Goal: Task Accomplishment & Management: Manage account settings

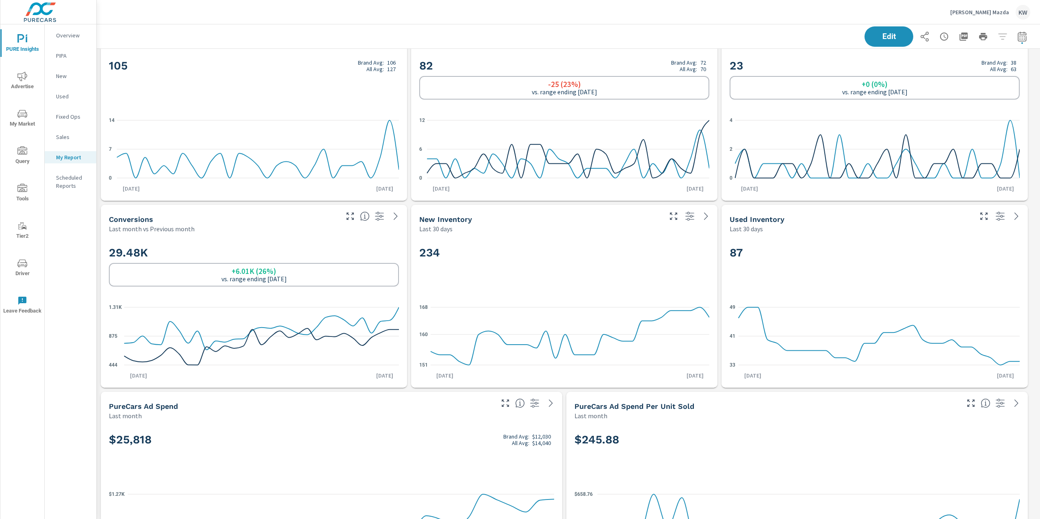
scroll to position [52, 0]
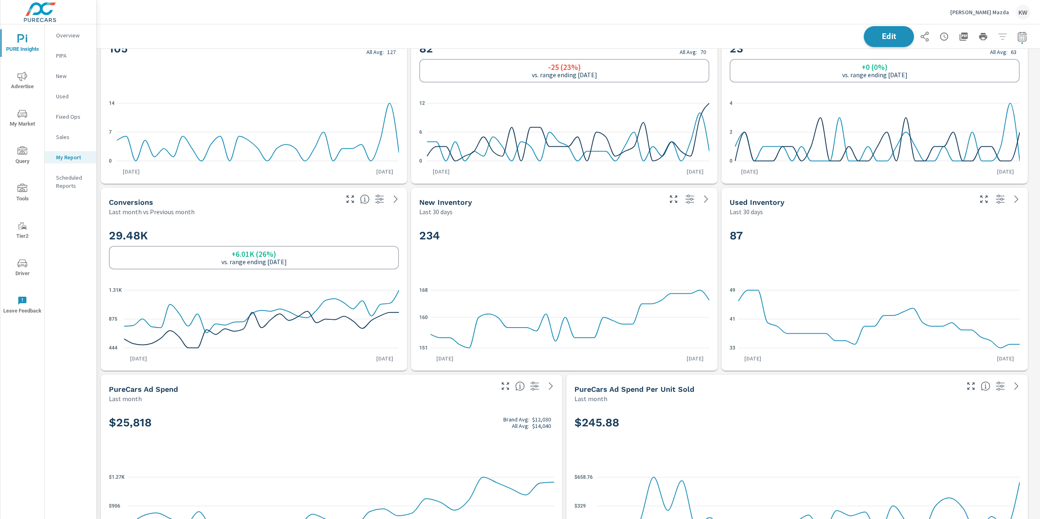
click at [882, 34] on span "Edit" at bounding box center [888, 37] width 33 height 8
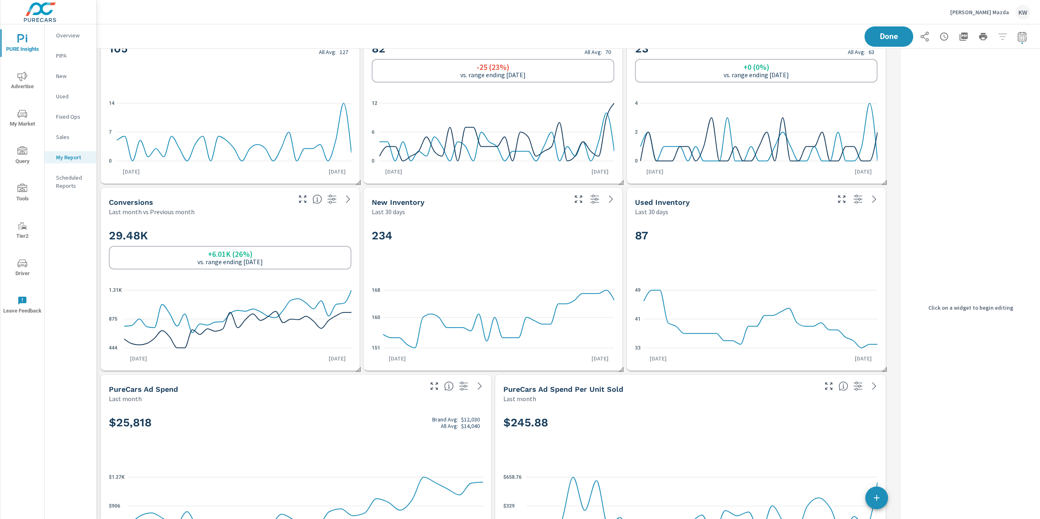
scroll to position [6562, 810]
click at [566, 230] on h2 "234" at bounding box center [493, 235] width 243 height 14
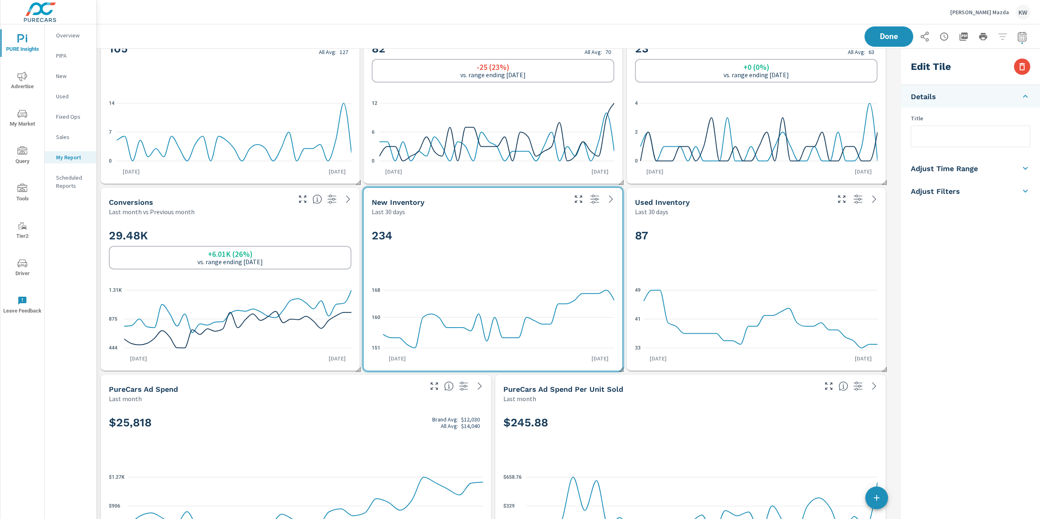
click at [943, 169] on h5 "Adjust Time Range" at bounding box center [944, 168] width 67 height 9
click at [946, 186] on body "PURE Insights Advertise My Market Query Tools Tier2 Driver Leave Feedback Overv…" at bounding box center [520, 259] width 1040 height 519
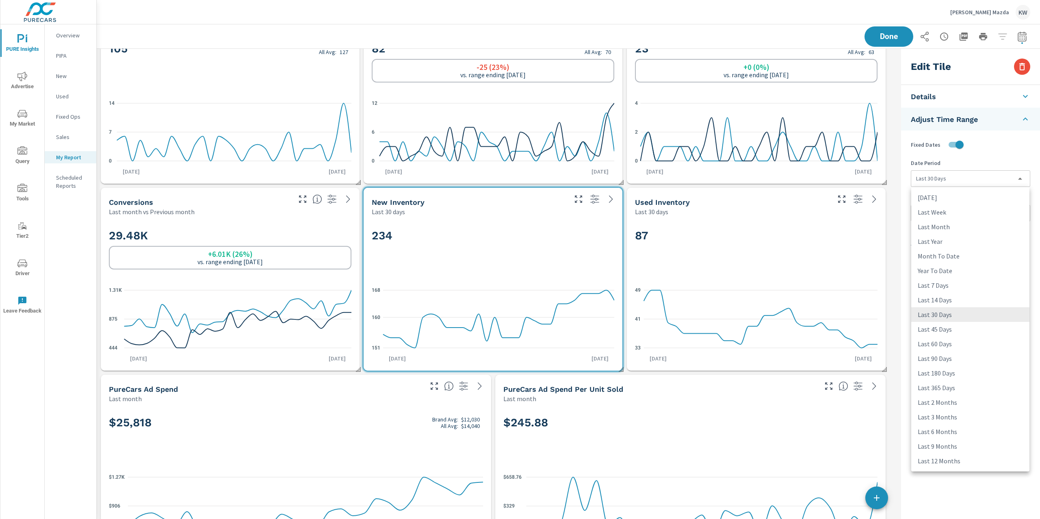
click at [944, 331] on li "Last 45 Days" at bounding box center [970, 329] width 118 height 15
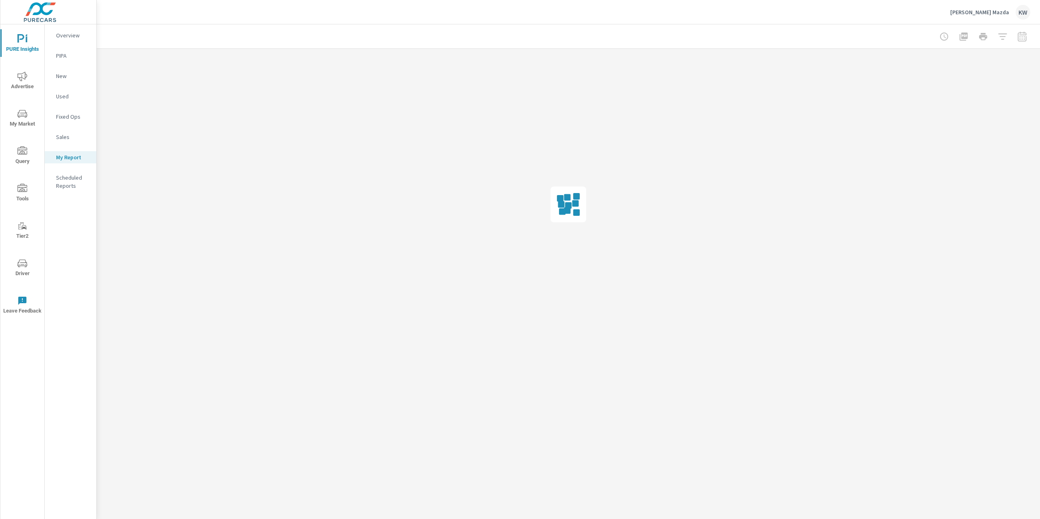
scroll to position [0, 0]
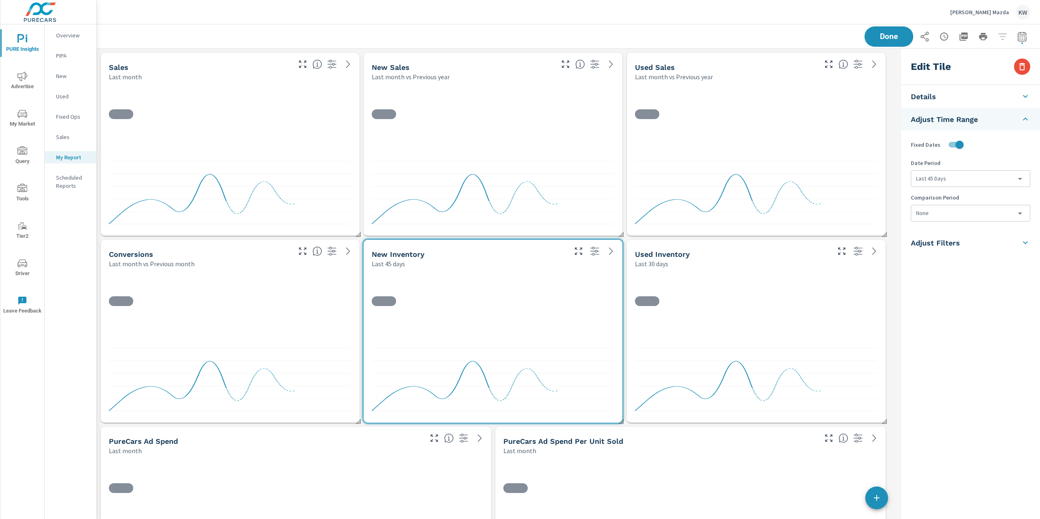
click at [819, 271] on div at bounding box center [756, 345] width 252 height 148
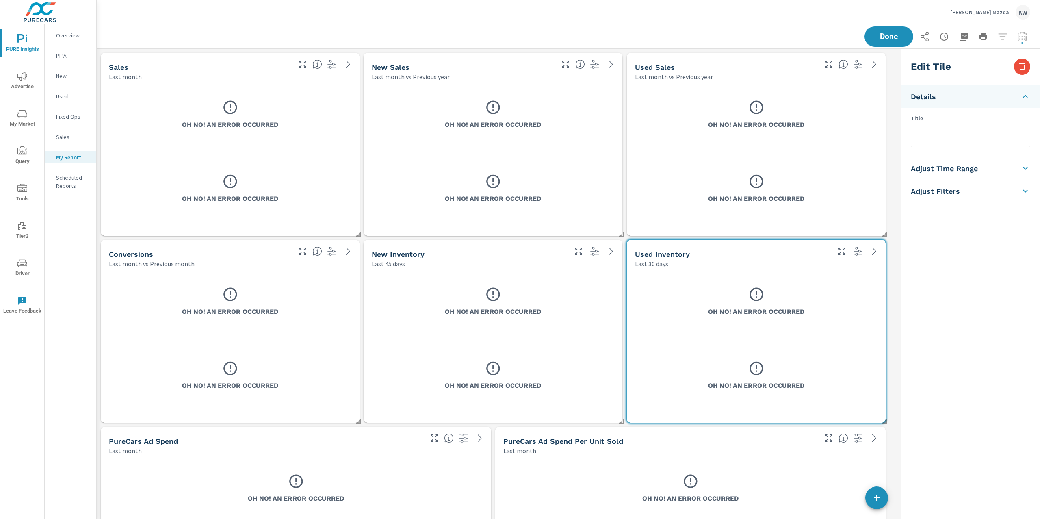
click at [954, 173] on h5 "Adjust Time Range" at bounding box center [944, 168] width 67 height 9
click at [957, 179] on body "PURE Insights Advertise My Market Query Tools Tier2 Driver Leave Feedback Overv…" at bounding box center [520, 259] width 1040 height 519
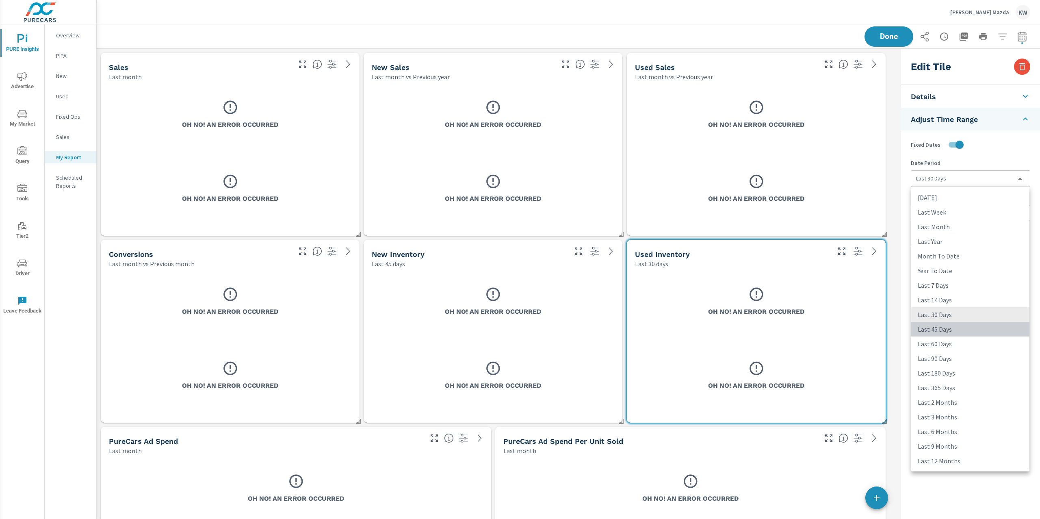
click at [938, 330] on li "Last 45 Days" at bounding box center [970, 329] width 118 height 15
type input "last45Days"
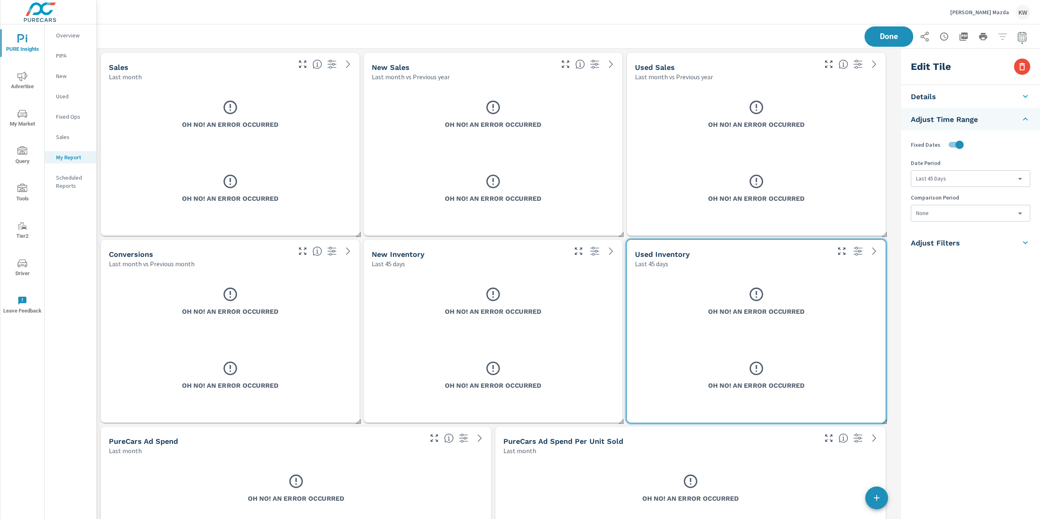
click at [902, 276] on div "Edit Tile Details Title Adjust Time Range Fixed Dates Date Period Last 45 Days …" at bounding box center [970, 307] width 139 height 517
click at [893, 36] on span "Done" at bounding box center [888, 37] width 33 height 8
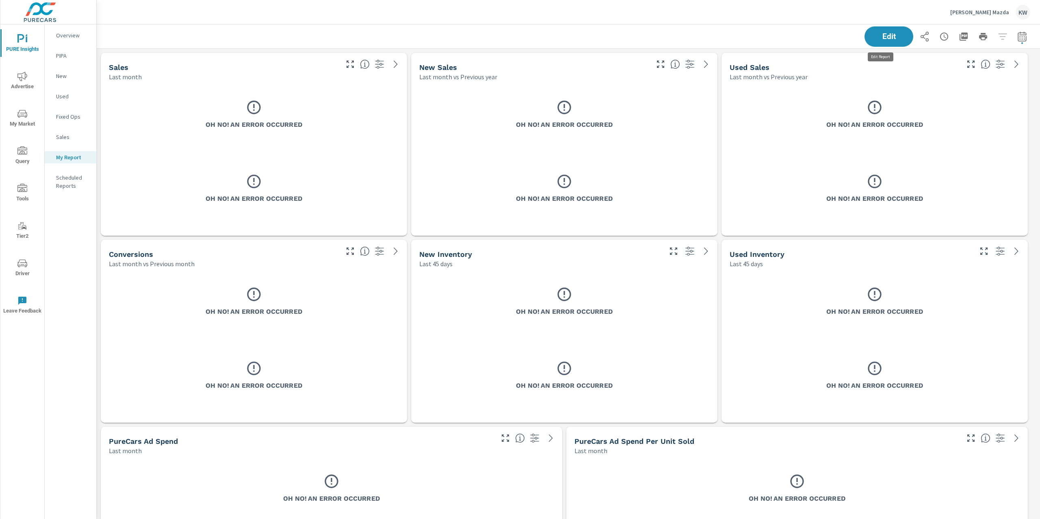
scroll to position [6562, 952]
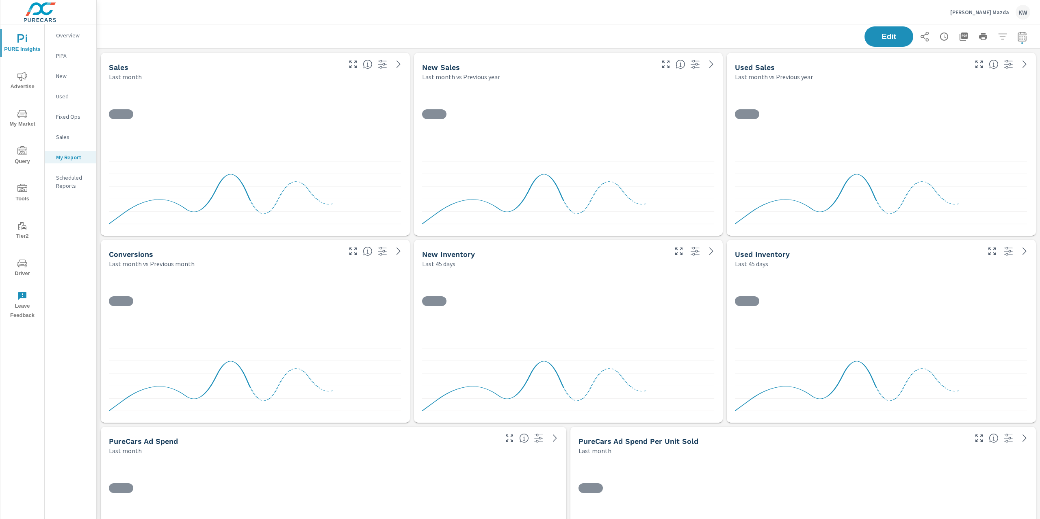
scroll to position [6562, 952]
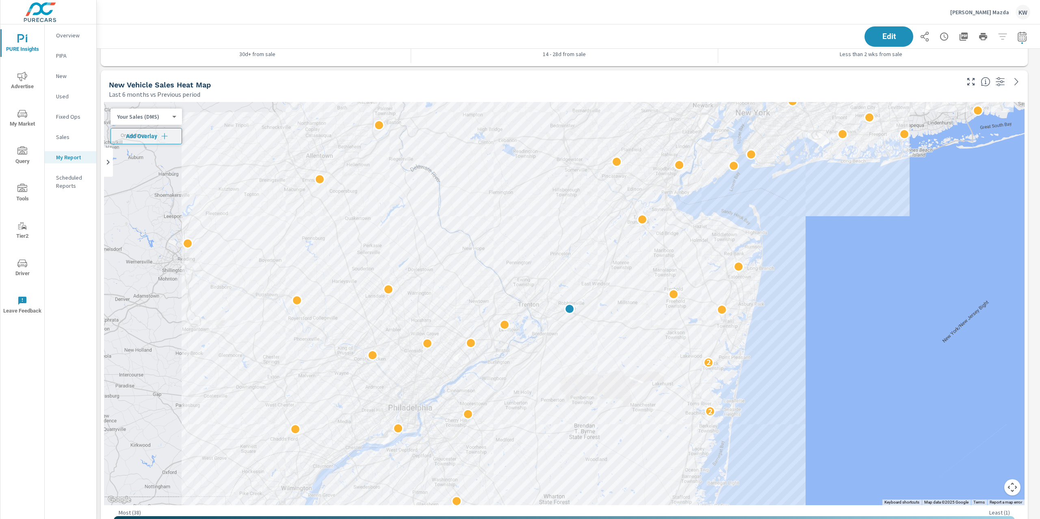
scroll to position [1853, 0]
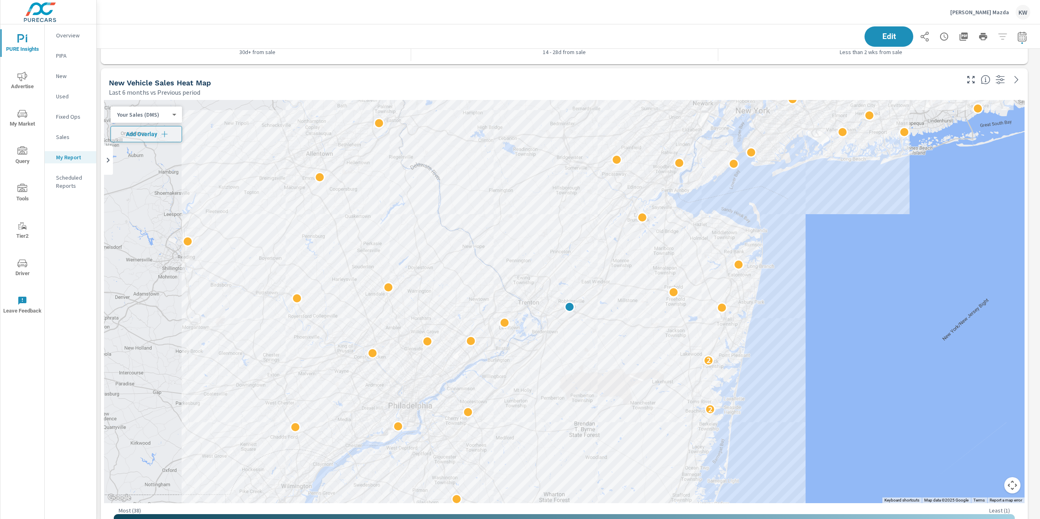
click at [169, 117] on div "Your Sales (DMS) 1 ​" at bounding box center [147, 114] width 72 height 16
click at [169, 116] on body "PURE Insights Advertise My Market Query Tools Tier2 Driver Leave Feedback Overv…" at bounding box center [520, 259] width 1040 height 519
click at [160, 126] on li "Total Market Sales" at bounding box center [150, 127] width 79 height 13
click at [160, 111] on body "PURE Insights Advertise My Market Query Tools Tier2 Driver Leave Feedback Overv…" at bounding box center [520, 259] width 1040 height 519
click at [159, 91] on li "Your Sales (Market Data)" at bounding box center [150, 88] width 79 height 13
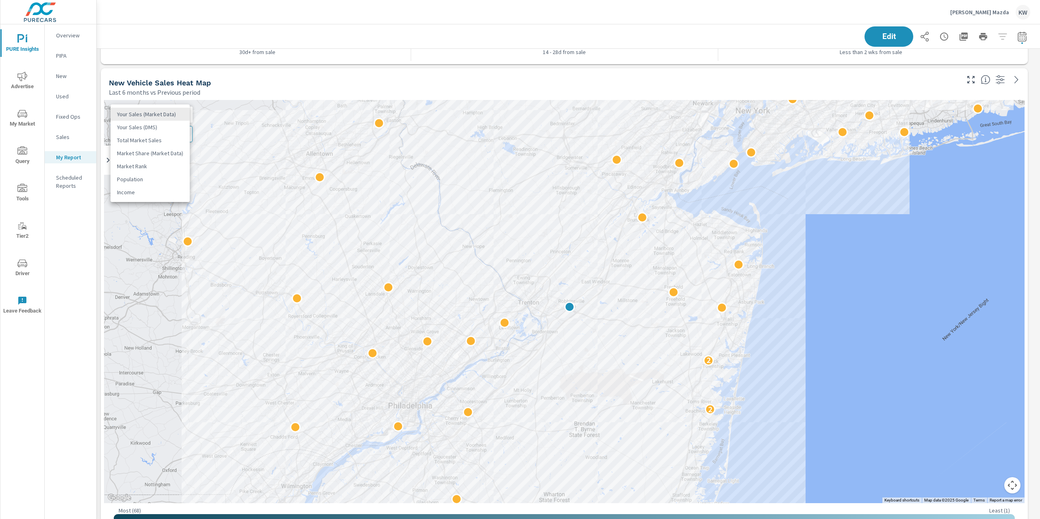
click at [162, 114] on body "PURE Insights Advertise My Market Query Tools Tier2 Driver Leave Feedback Overv…" at bounding box center [520, 259] width 1040 height 519
click at [159, 128] on li "Your Sales (DMS)" at bounding box center [150, 127] width 79 height 13
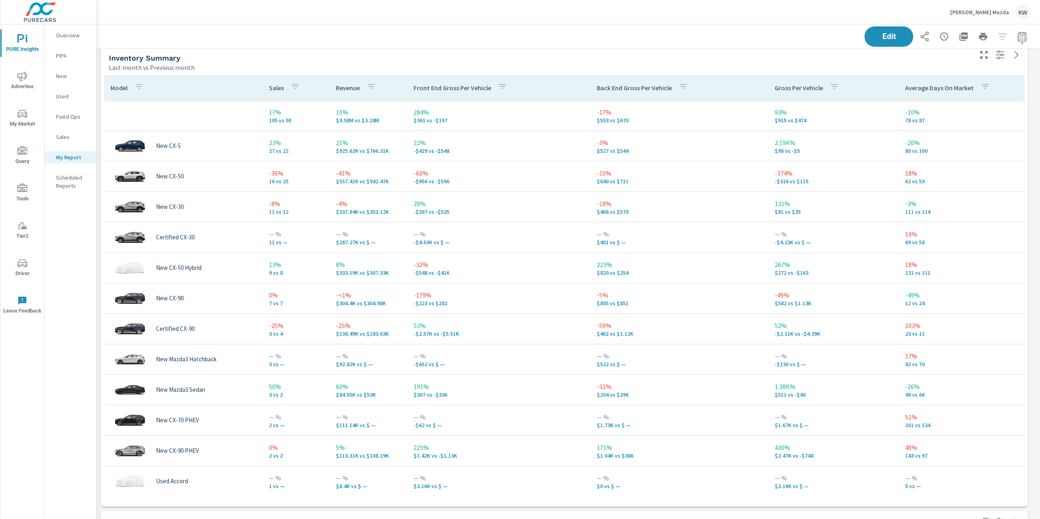
scroll to position [1015, 0]
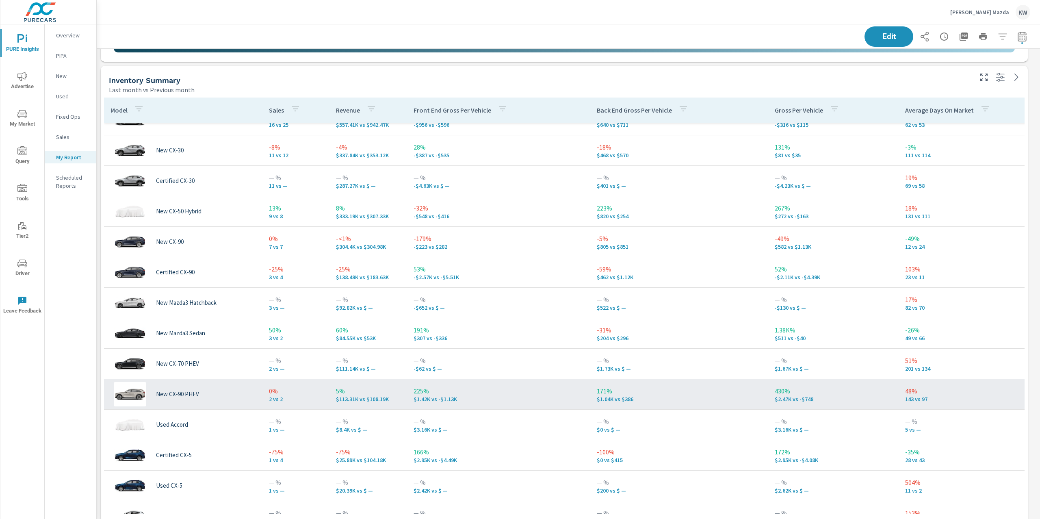
scroll to position [105, 0]
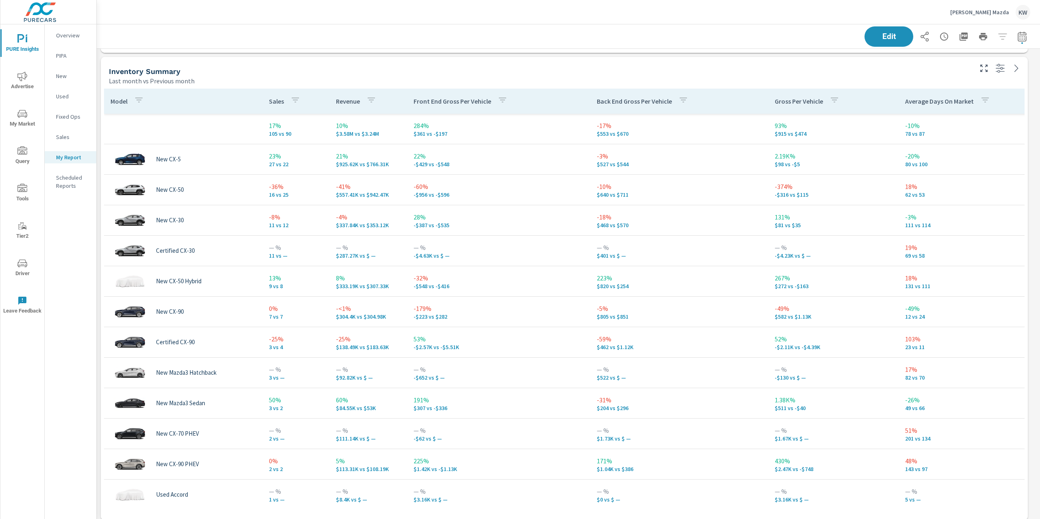
scroll to position [1023, 0]
click at [878, 29] on button "Edit" at bounding box center [889, 36] width 50 height 21
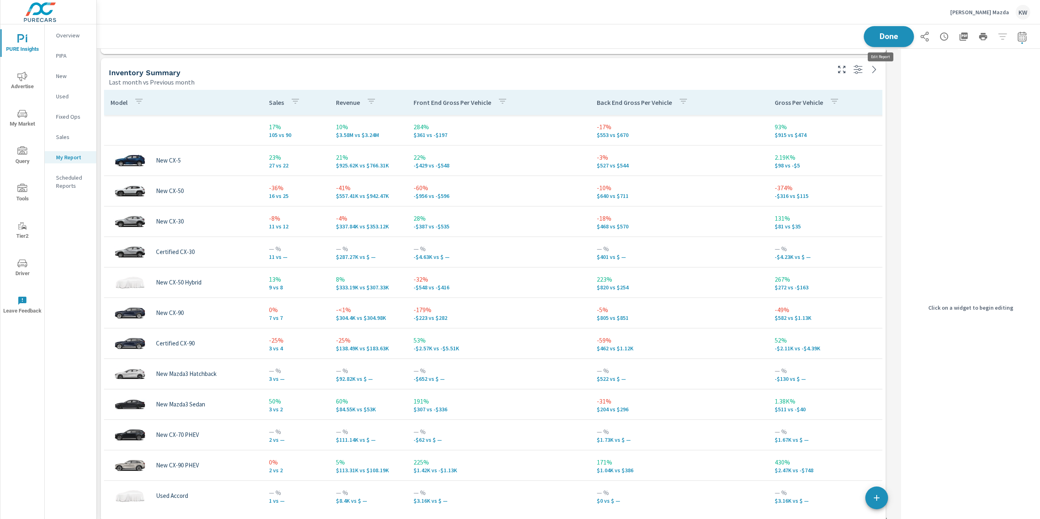
scroll to position [4, 4]
click at [827, 66] on div "Inventory Summary Last month vs Previous month" at bounding box center [466, 72] width 731 height 29
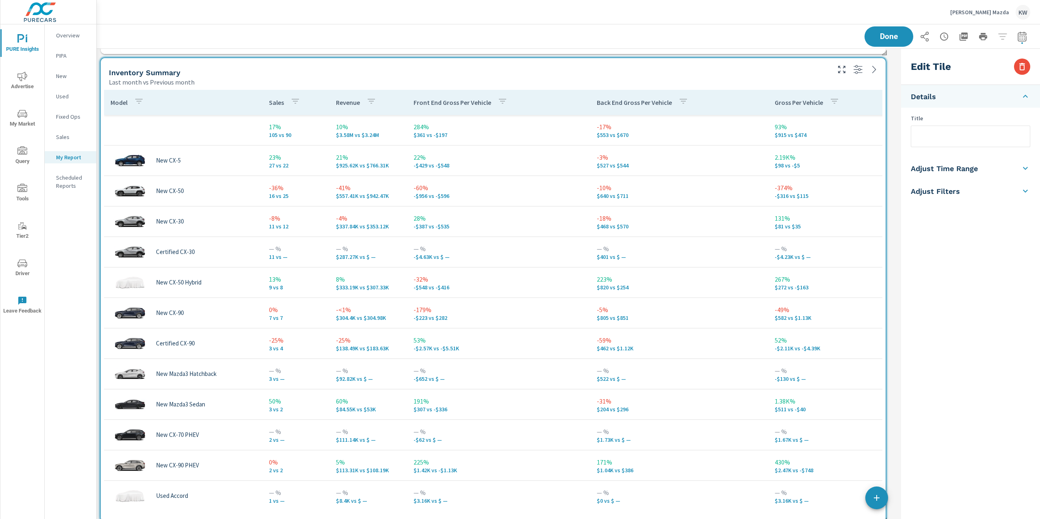
scroll to position [6562, 810]
click at [1024, 189] on icon at bounding box center [1026, 191] width 10 height 10
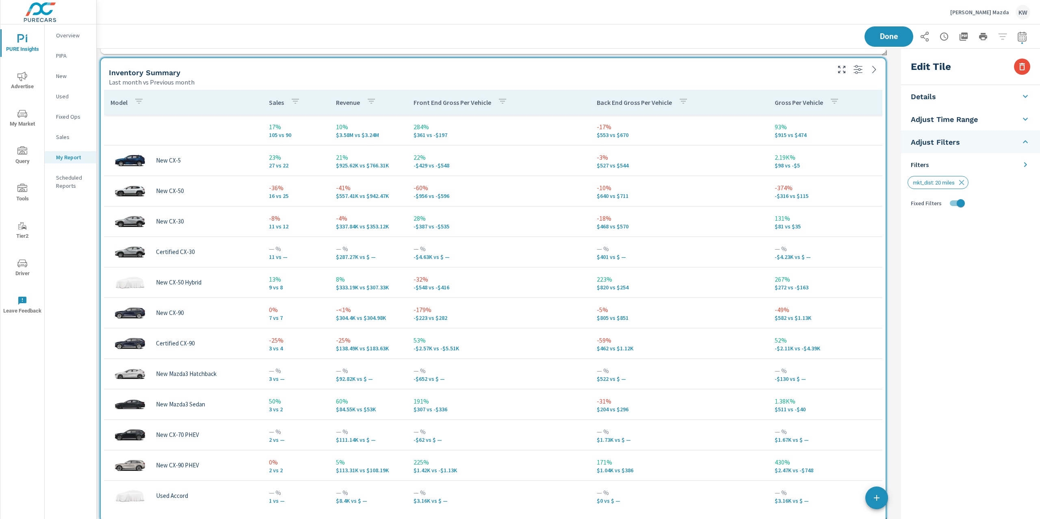
click at [1025, 166] on icon at bounding box center [1025, 164] width 3 height 5
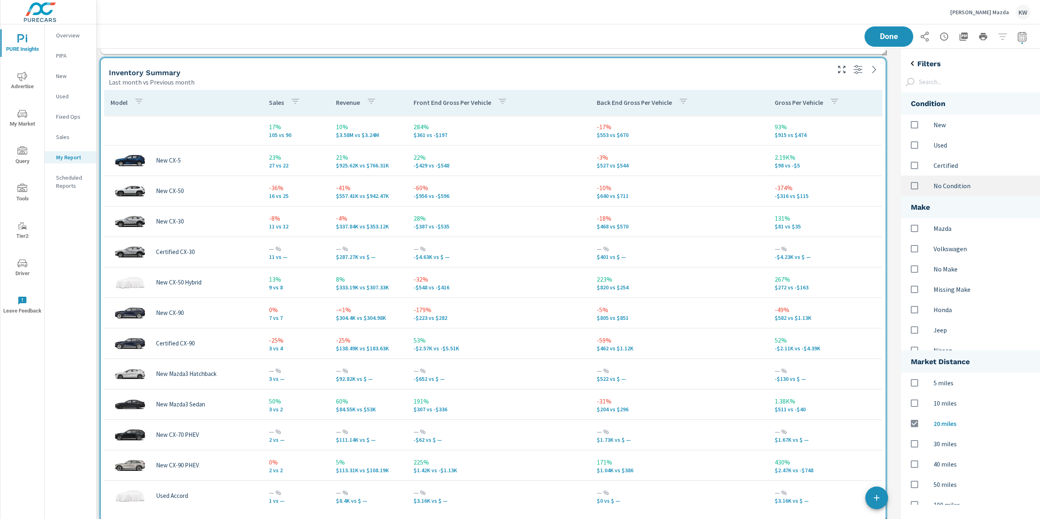
scroll to position [429, 156]
click at [915, 126] on input "options" at bounding box center [914, 124] width 17 height 17
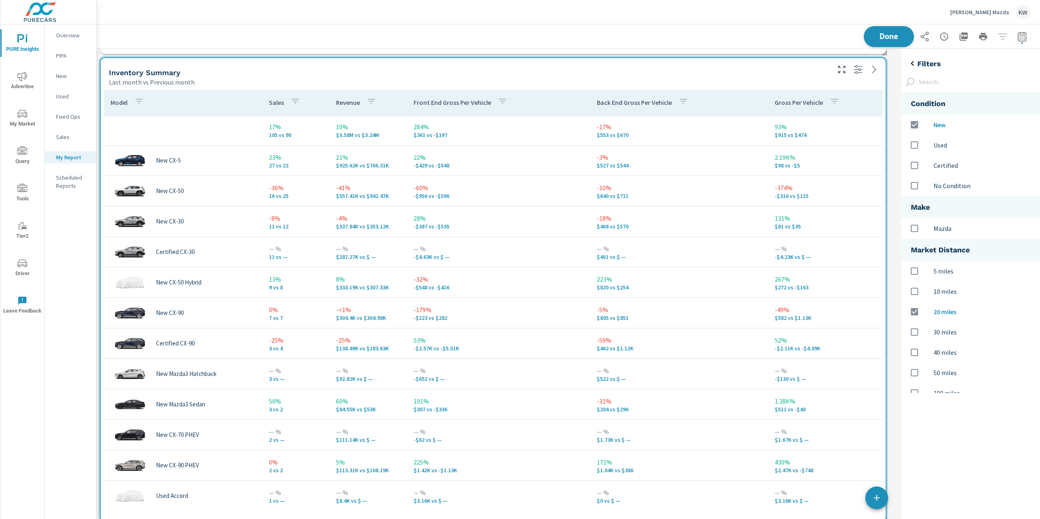
scroll to position [6562, 810]
click at [891, 41] on button "Done" at bounding box center [889, 36] width 50 height 21
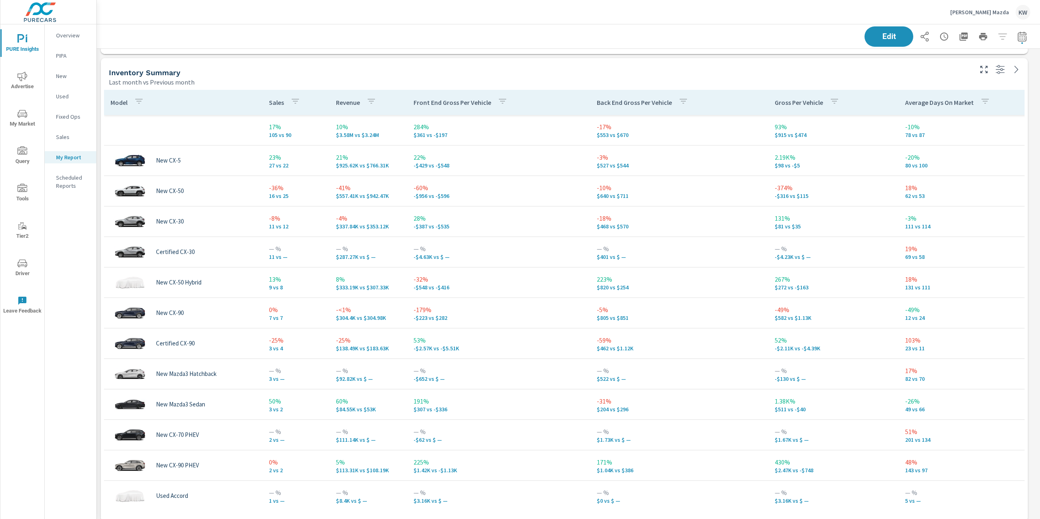
scroll to position [6562, 952]
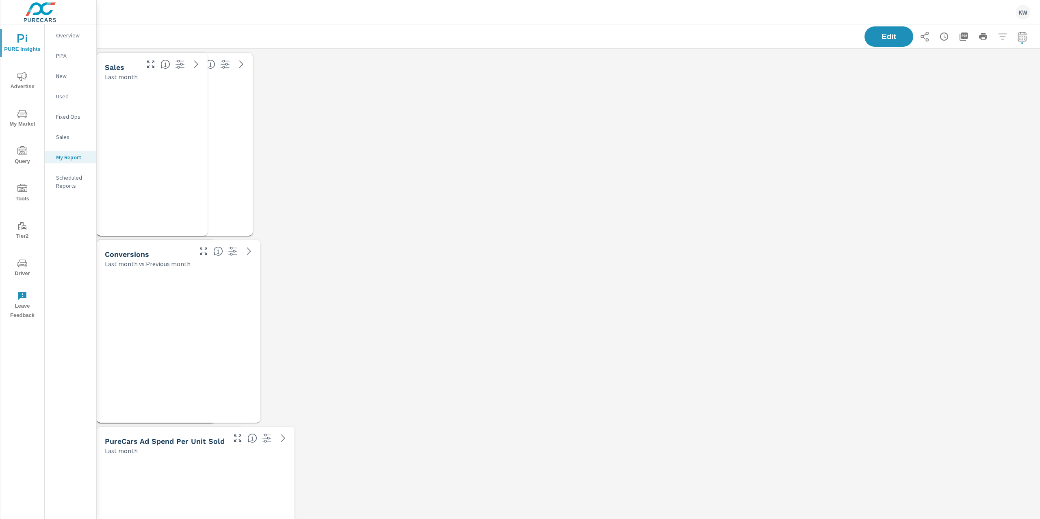
scroll to position [6562, 952]
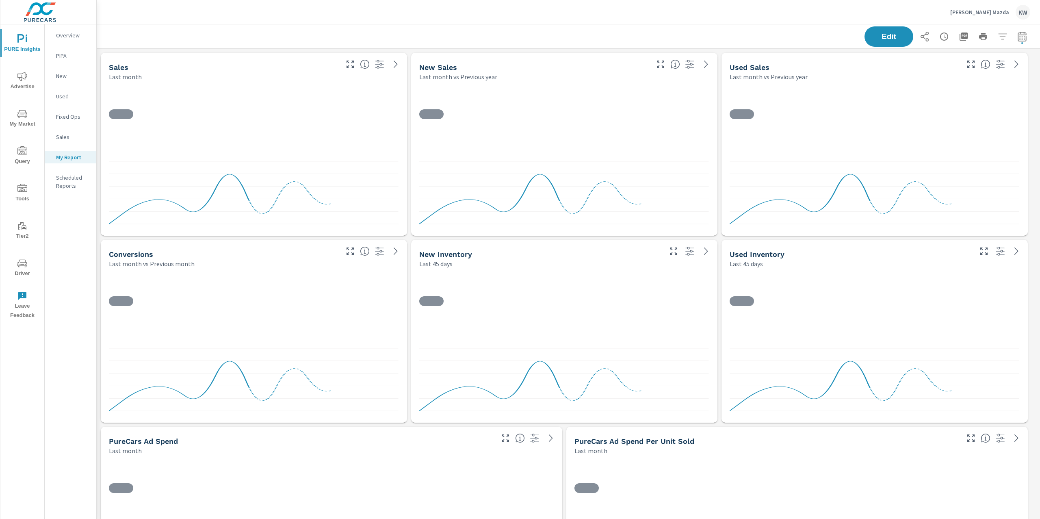
scroll to position [6562, 952]
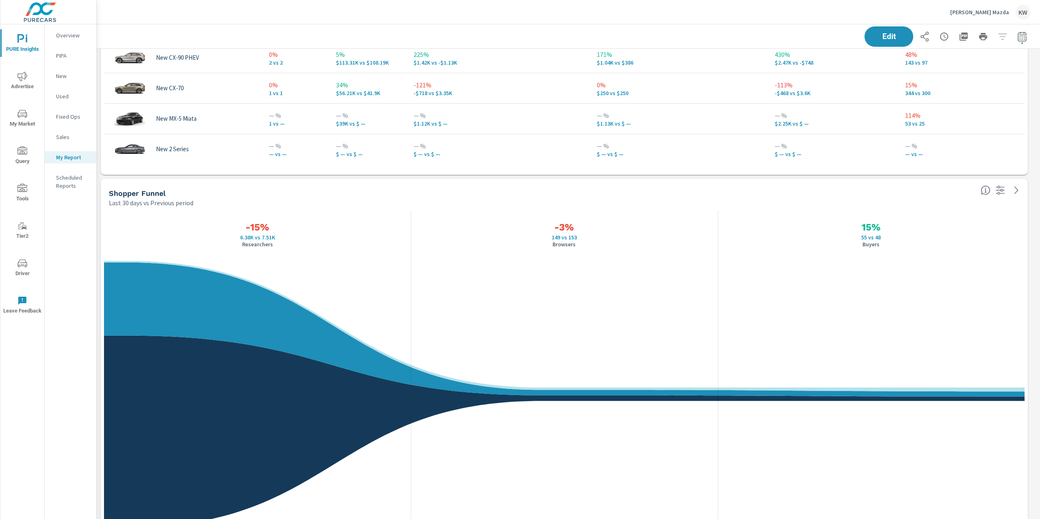
scroll to position [1378, 0]
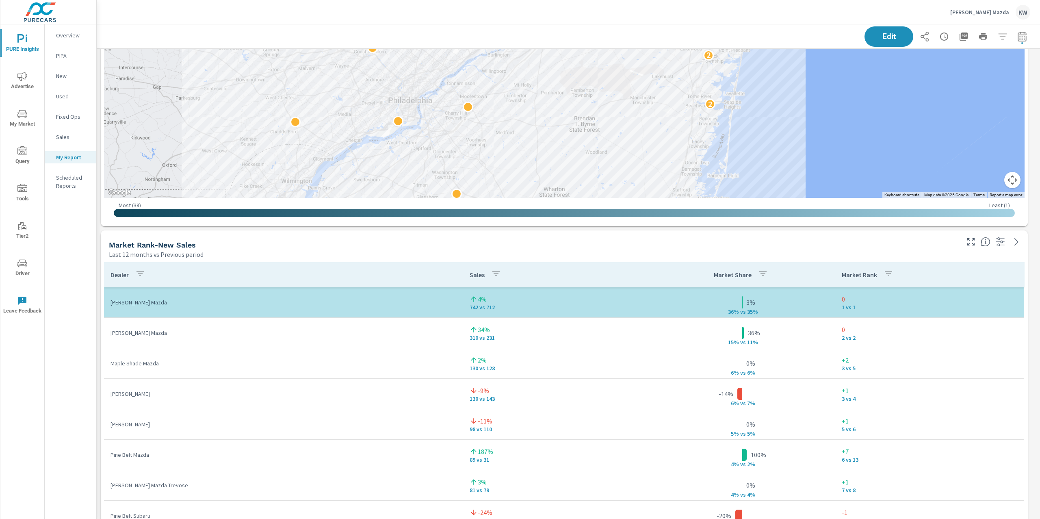
scroll to position [2161, 0]
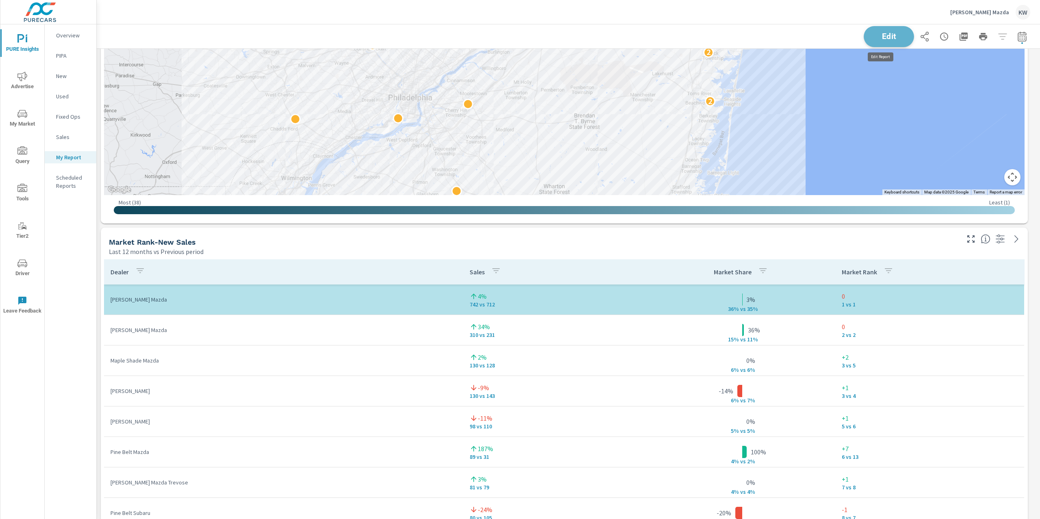
click at [886, 36] on span "Edit" at bounding box center [888, 37] width 33 height 8
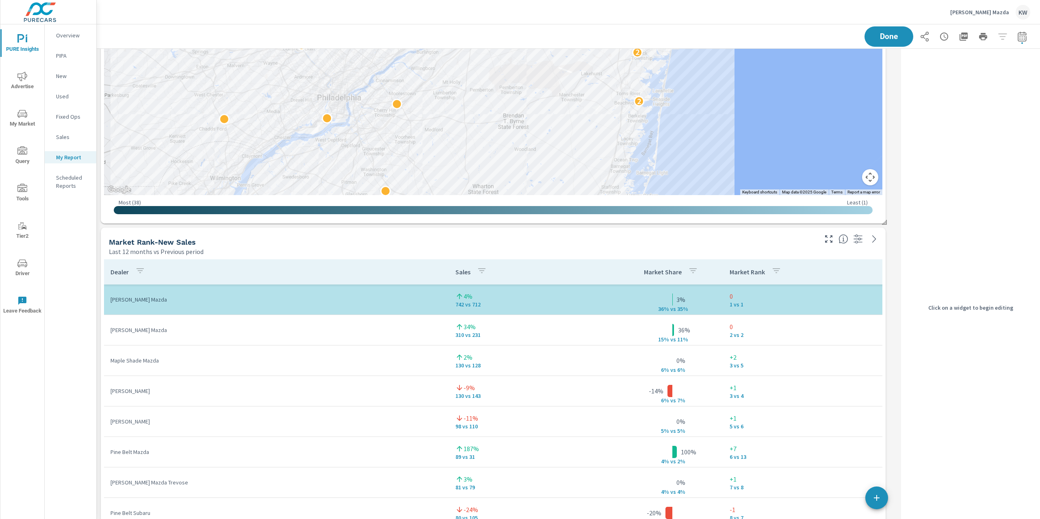
scroll to position [6562, 810]
click at [771, 237] on div "Market Rank-New Sales" at bounding box center [462, 241] width 707 height 9
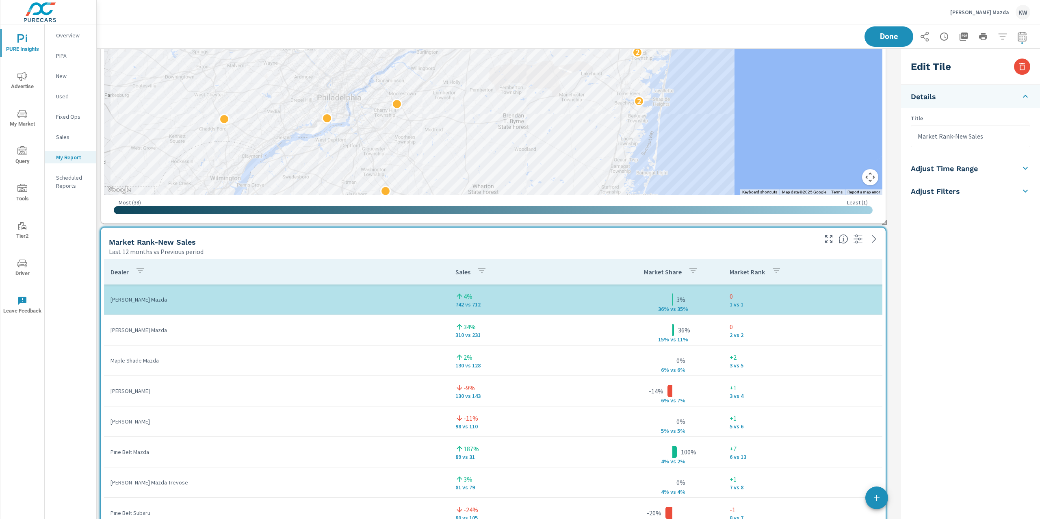
click at [996, 167] on li "Adjust Time Range" at bounding box center [970, 168] width 139 height 23
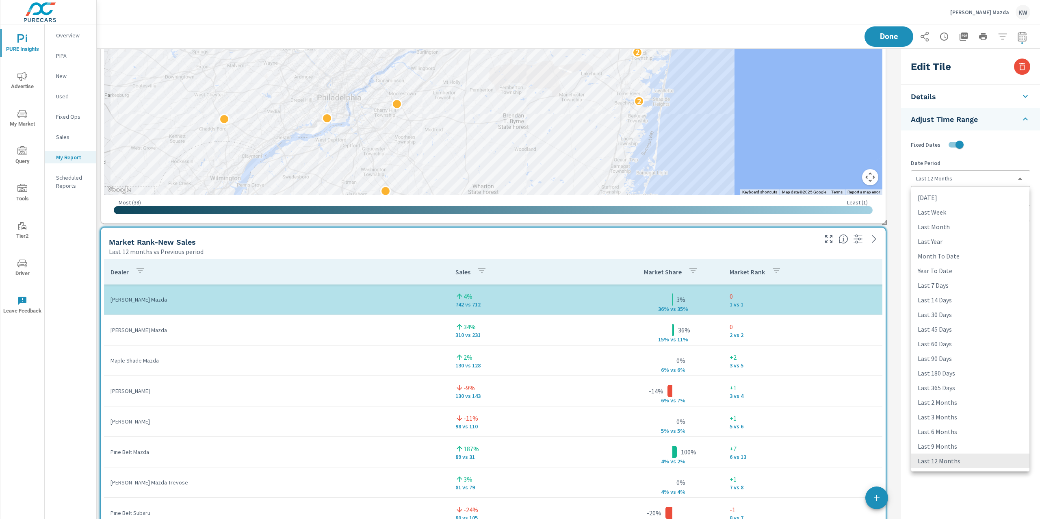
click at [978, 179] on body "PURE Insights Advertise My Market Query Tools Tier2 Driver Leave Feedback Overv…" at bounding box center [520, 259] width 1040 height 519
click at [982, 432] on li "Last 6 Months" at bounding box center [970, 431] width 118 height 15
type input "last6Months"
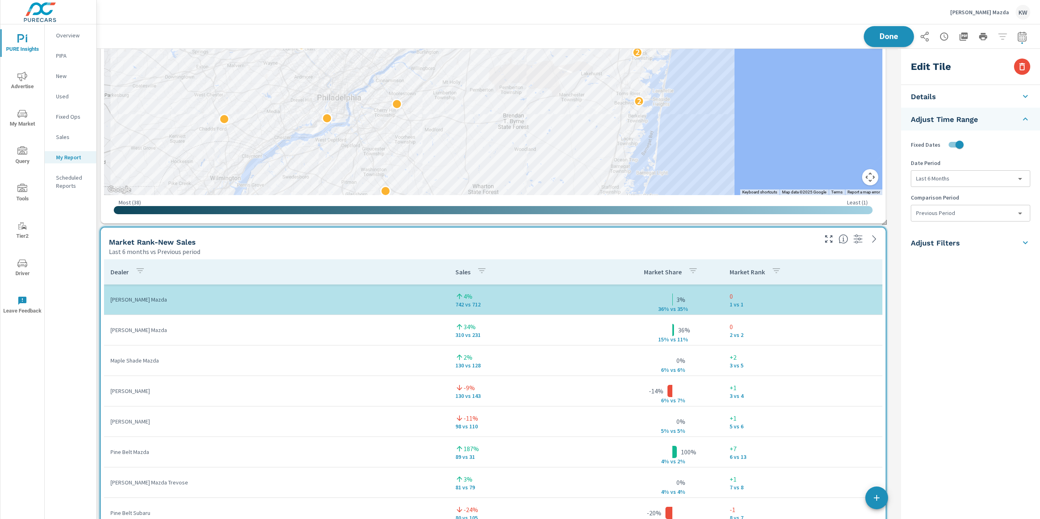
click at [891, 36] on span "Done" at bounding box center [888, 37] width 33 height 8
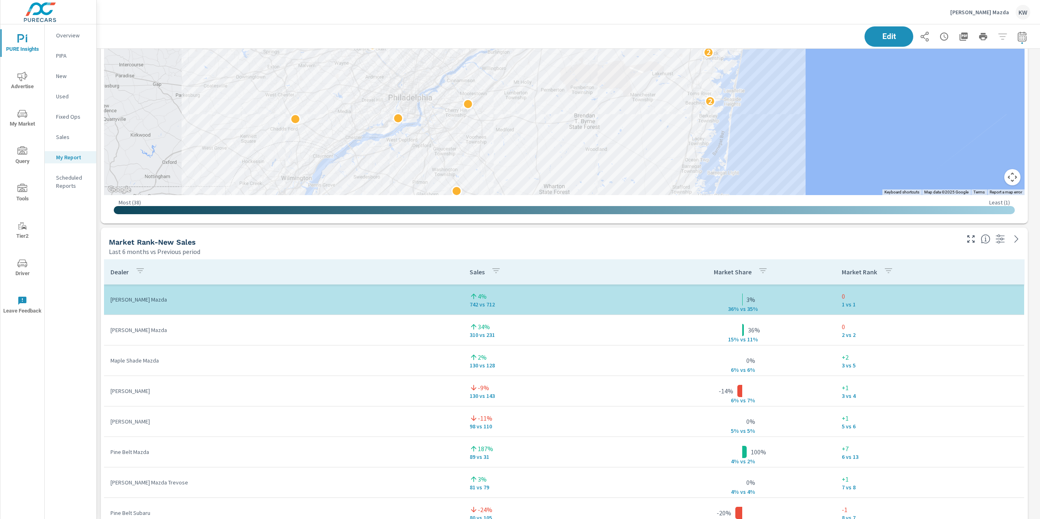
scroll to position [6562, 952]
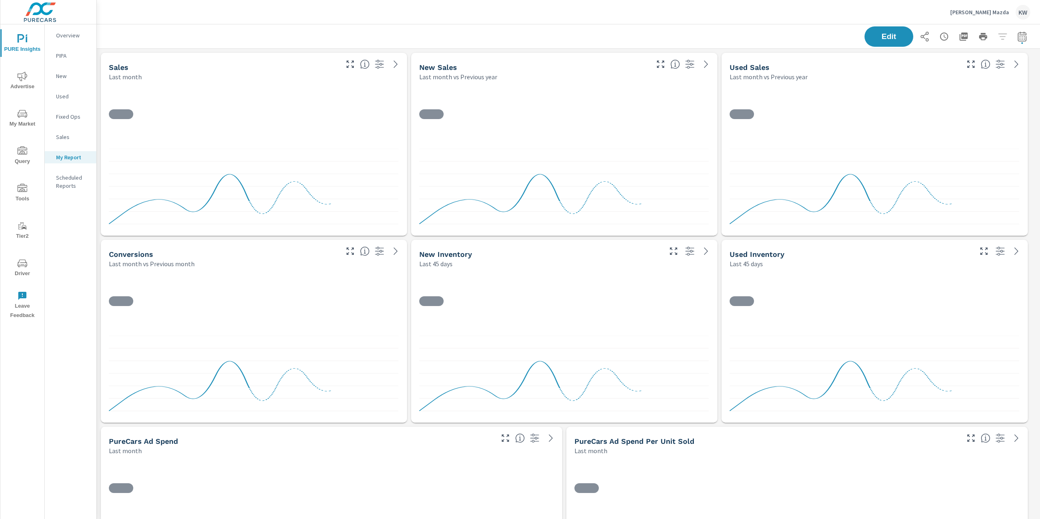
scroll to position [6562, 952]
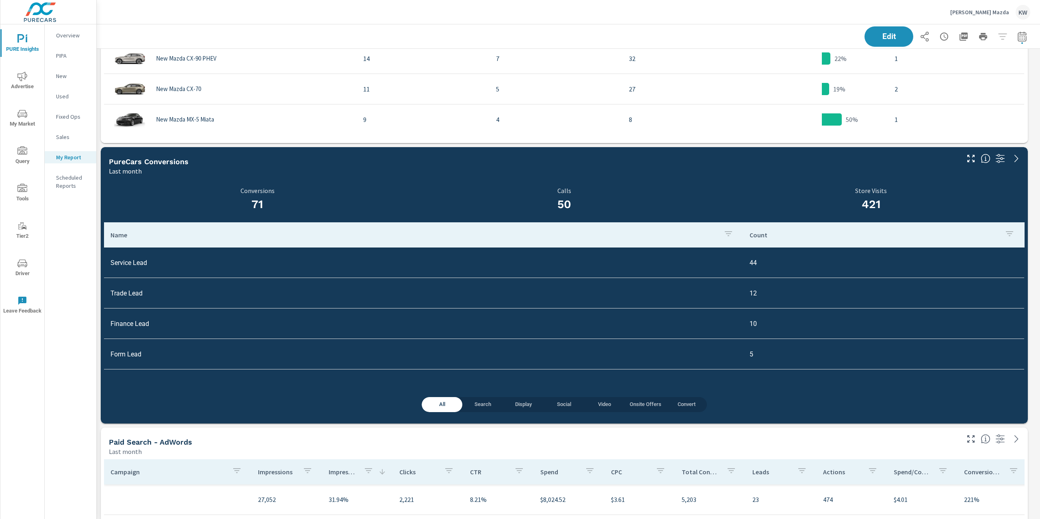
scroll to position [6562, 952]
click at [960, 36] on icon "button" at bounding box center [964, 37] width 8 height 8
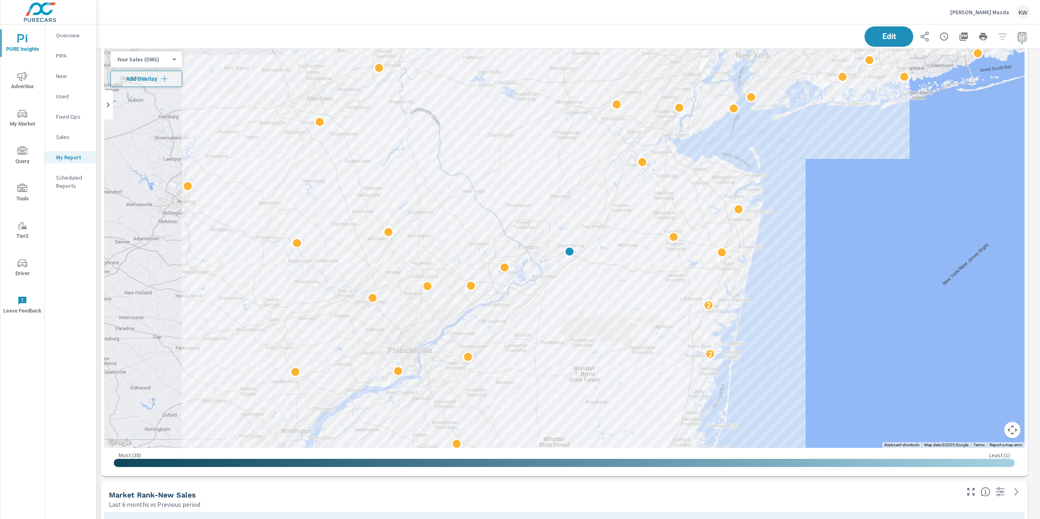
scroll to position [1908, 0]
